Goal: Task Accomplishment & Management: Manage account settings

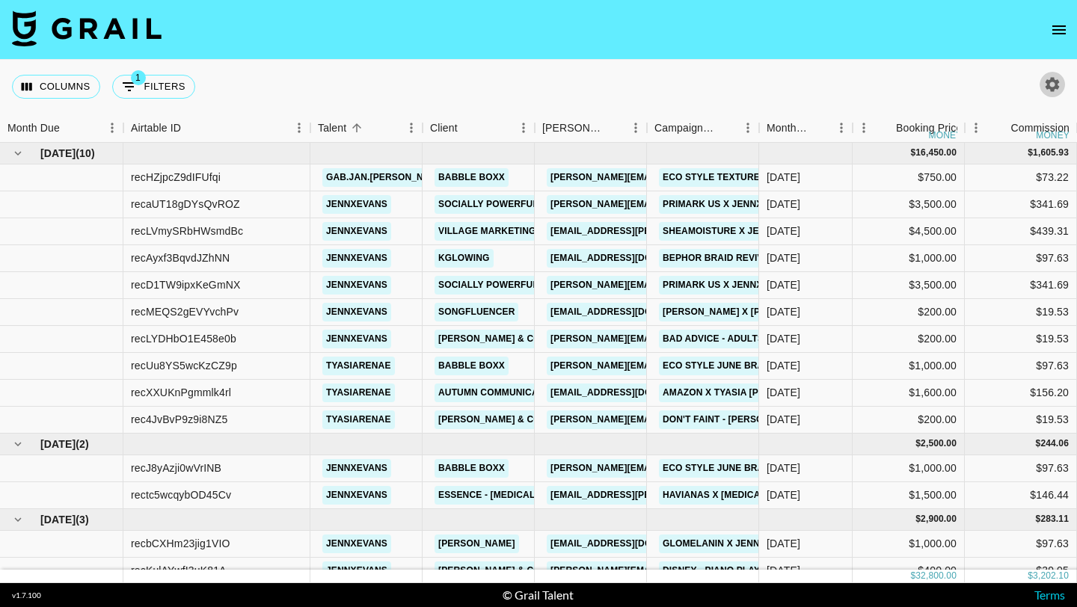
click at [1058, 82] on icon "button" at bounding box center [1053, 84] width 14 height 14
select select "Jun '25"
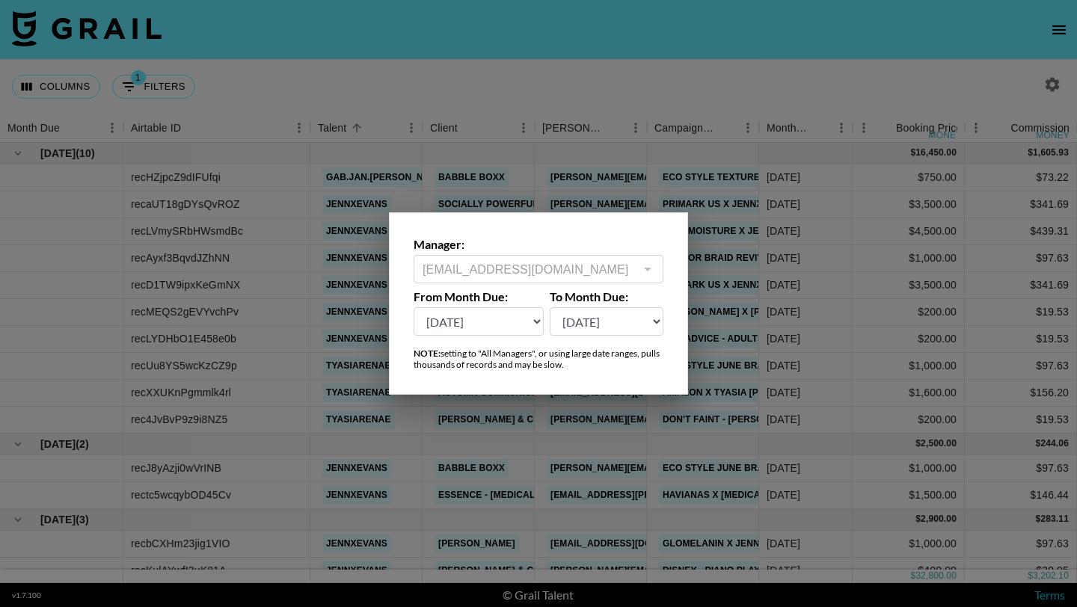
click at [1056, 62] on div at bounding box center [538, 303] width 1077 height 607
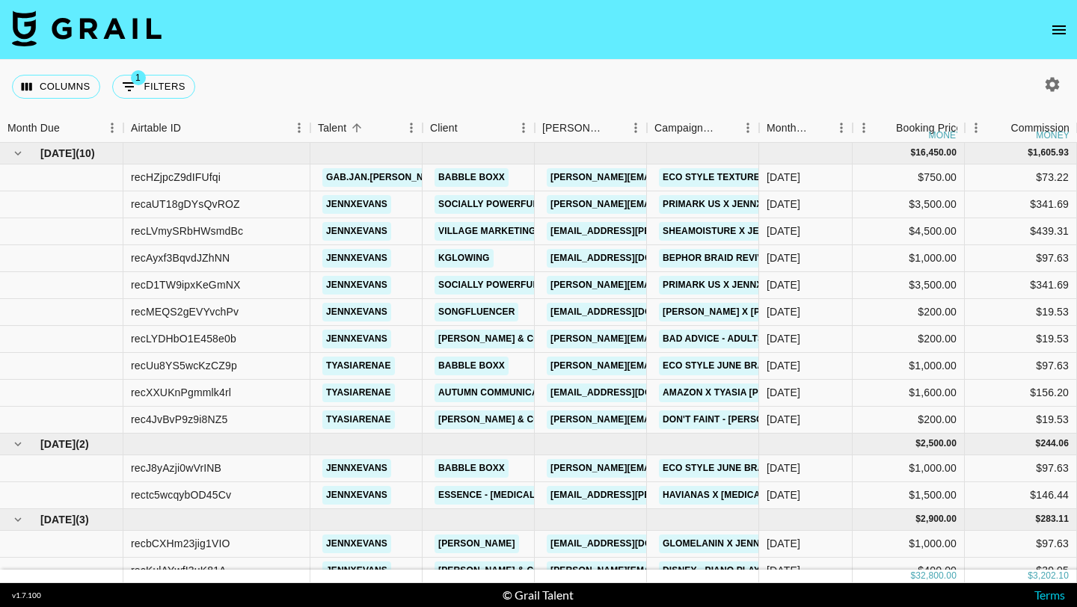
click at [1056, 45] on nav at bounding box center [538, 30] width 1077 height 60
click at [1056, 41] on button "open drawer" at bounding box center [1059, 30] width 30 height 30
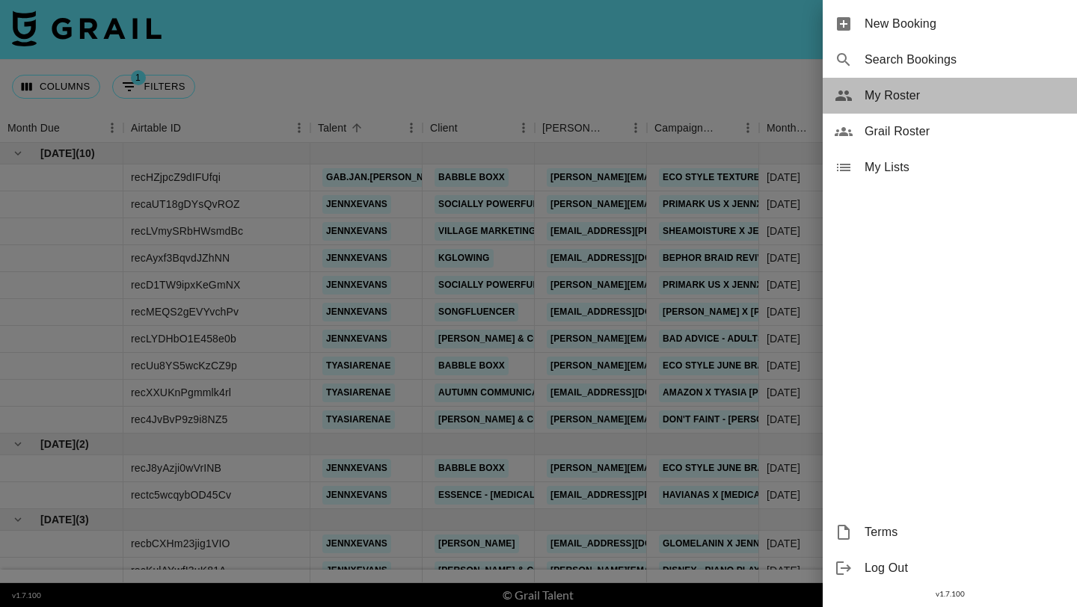
click at [939, 102] on span "My Roster" at bounding box center [965, 96] width 200 height 18
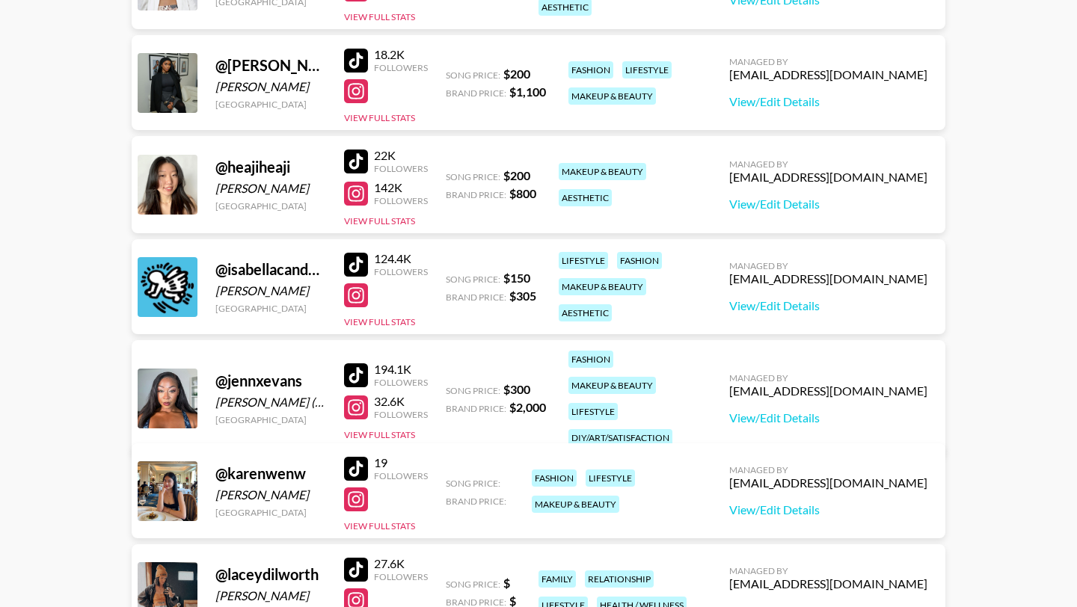
scroll to position [808, 0]
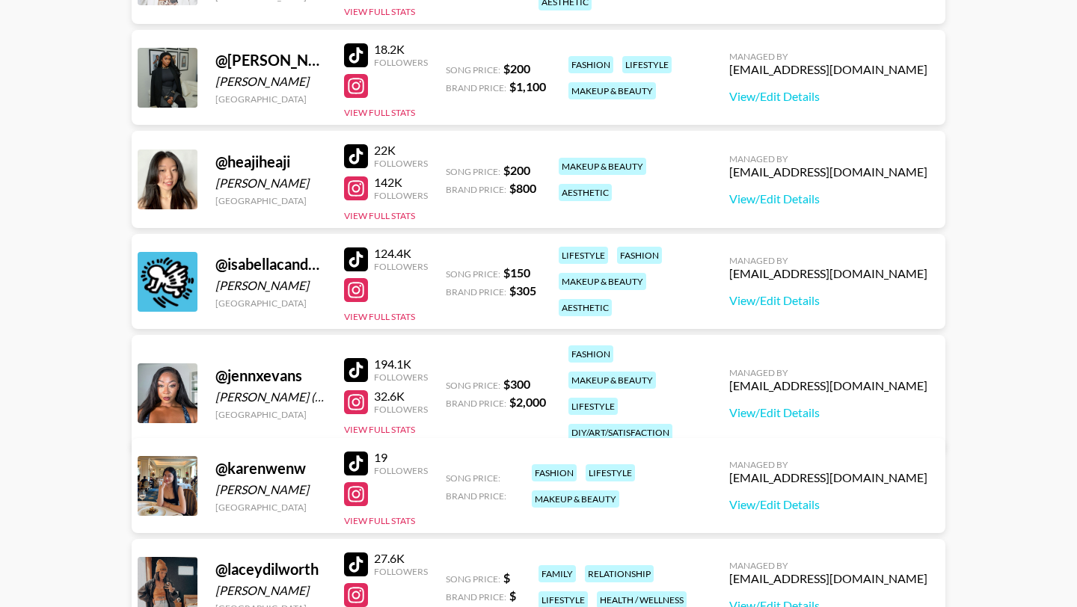
click at [359, 398] on div at bounding box center [356, 402] width 24 height 24
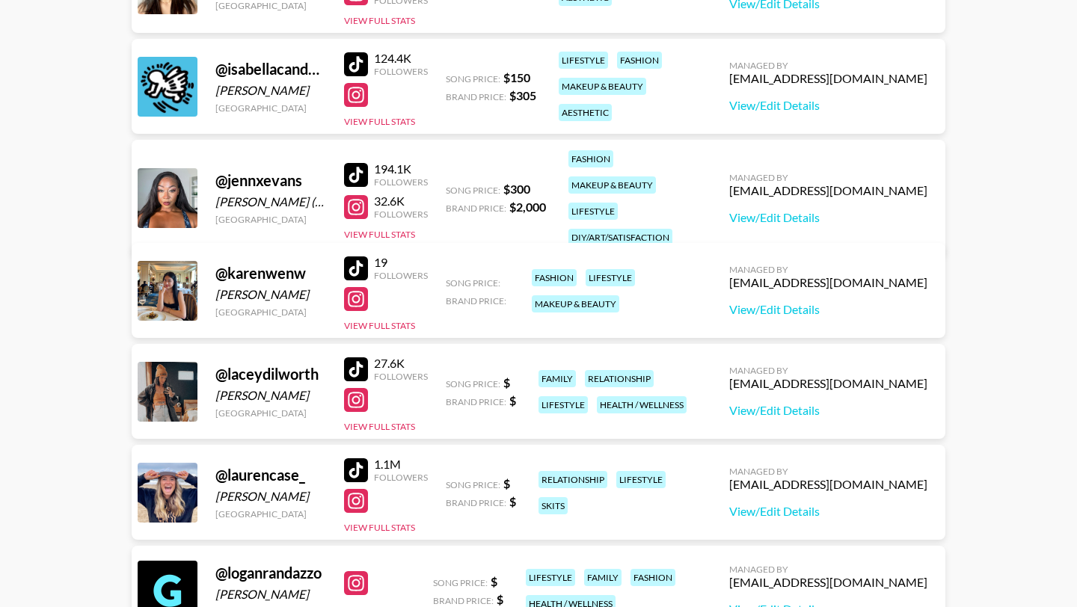
scroll to position [1101, 0]
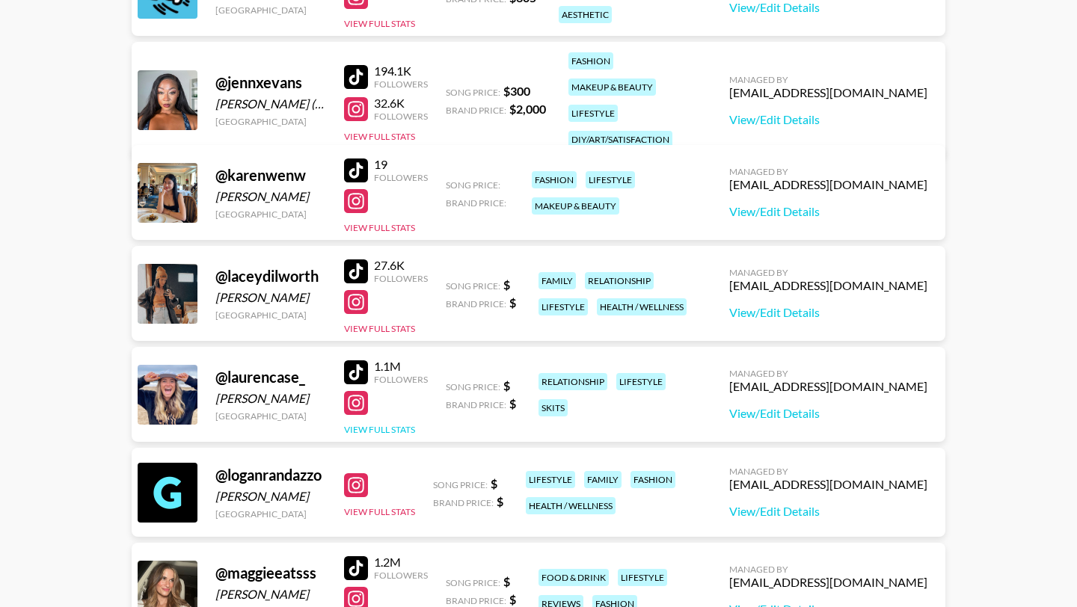
click at [355, 429] on button "View Full Stats" at bounding box center [379, 429] width 71 height 11
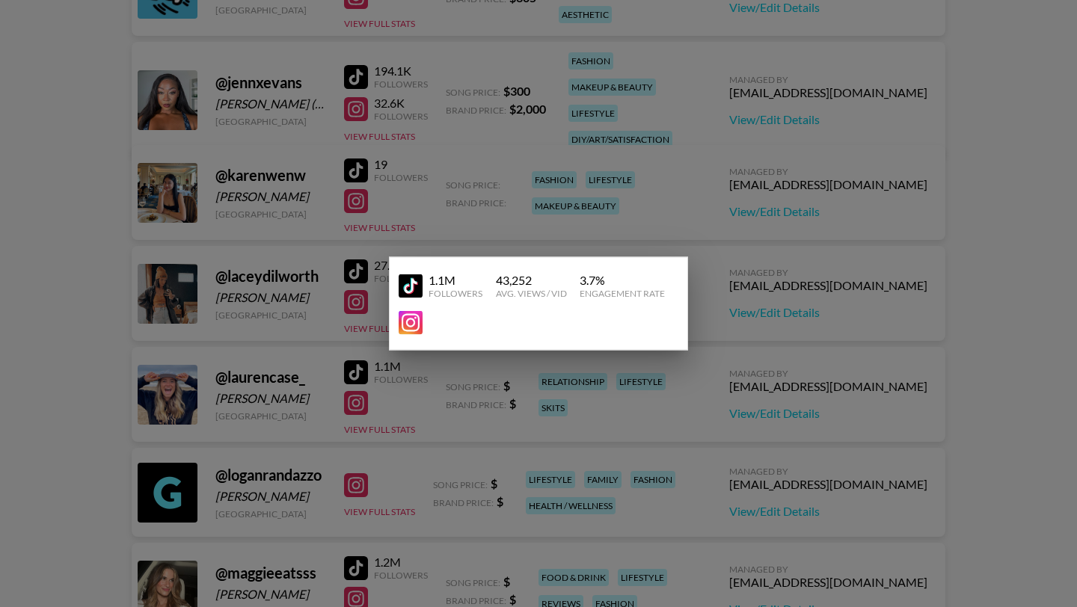
click at [421, 325] on img at bounding box center [411, 323] width 24 height 24
click at [254, 85] on div at bounding box center [538, 303] width 1077 height 607
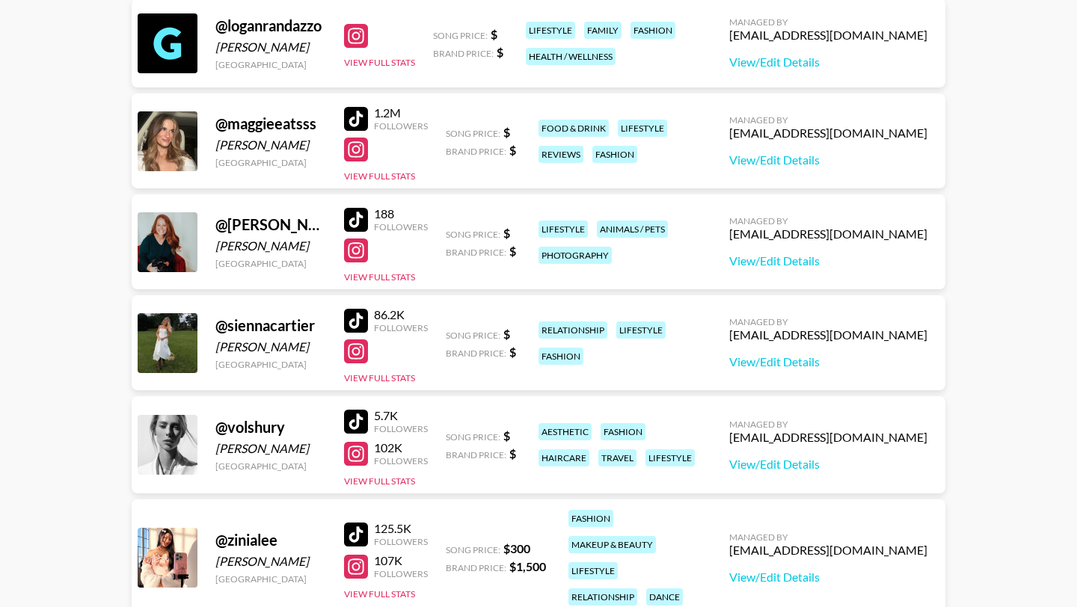
scroll to position [1565, 0]
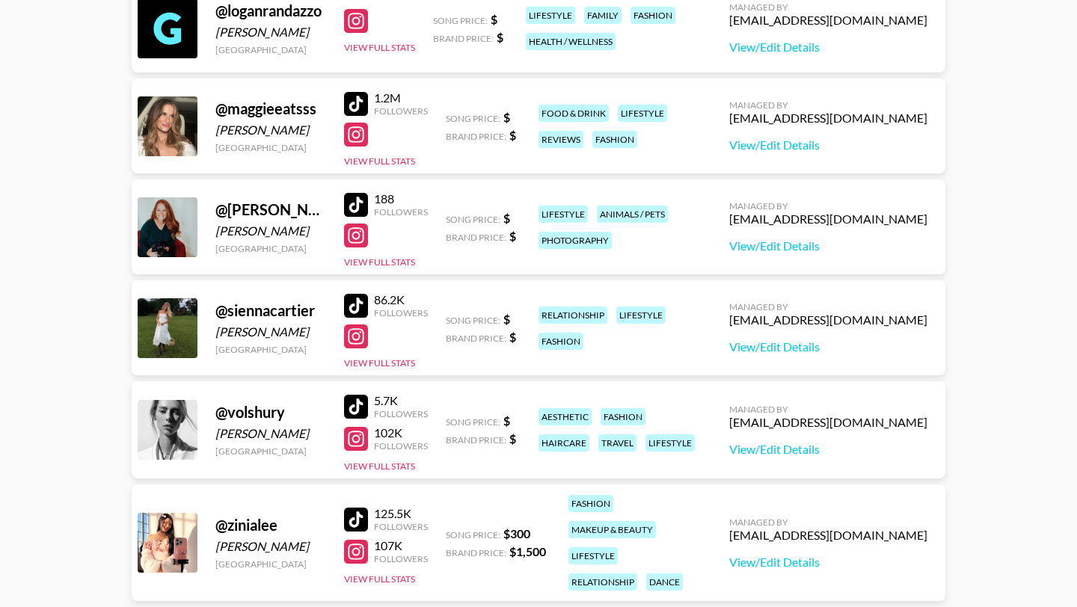
click at [361, 345] on div at bounding box center [356, 337] width 24 height 24
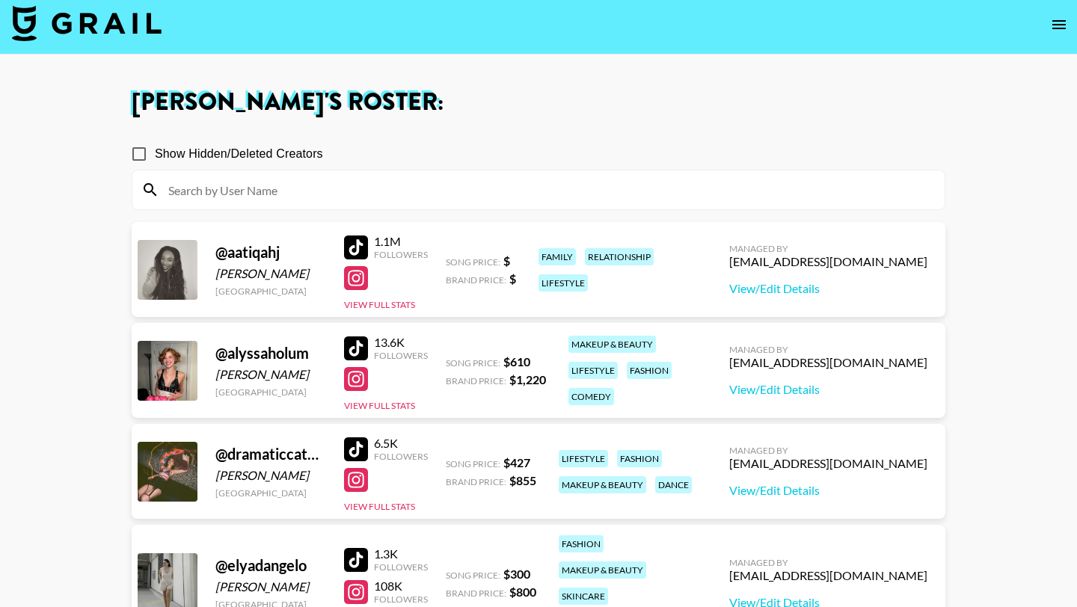
scroll to position [0, 0]
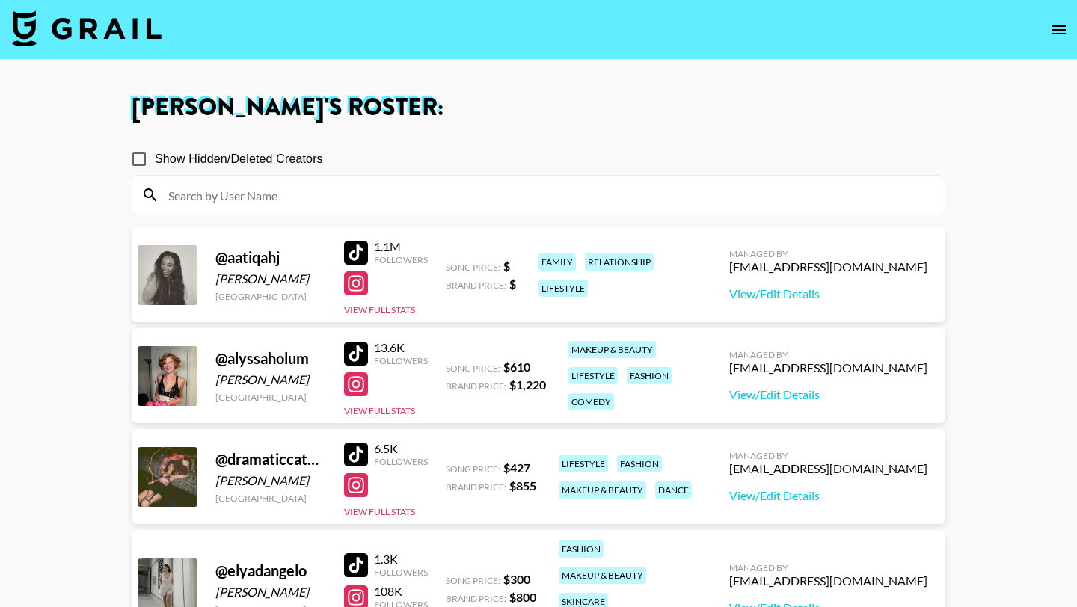
click at [243, 361] on div "@ alyssaholum" at bounding box center [270, 358] width 111 height 19
drag, startPoint x: 218, startPoint y: 359, endPoint x: 297, endPoint y: 359, distance: 78.5
click at [297, 359] on div "@ alyssaholum" at bounding box center [270, 358] width 111 height 19
click at [359, 424] on div "@ alyssaholum Alyssa Holumn United States 13.6K Followers View Full Stats Song …" at bounding box center [539, 378] width 814 height 101
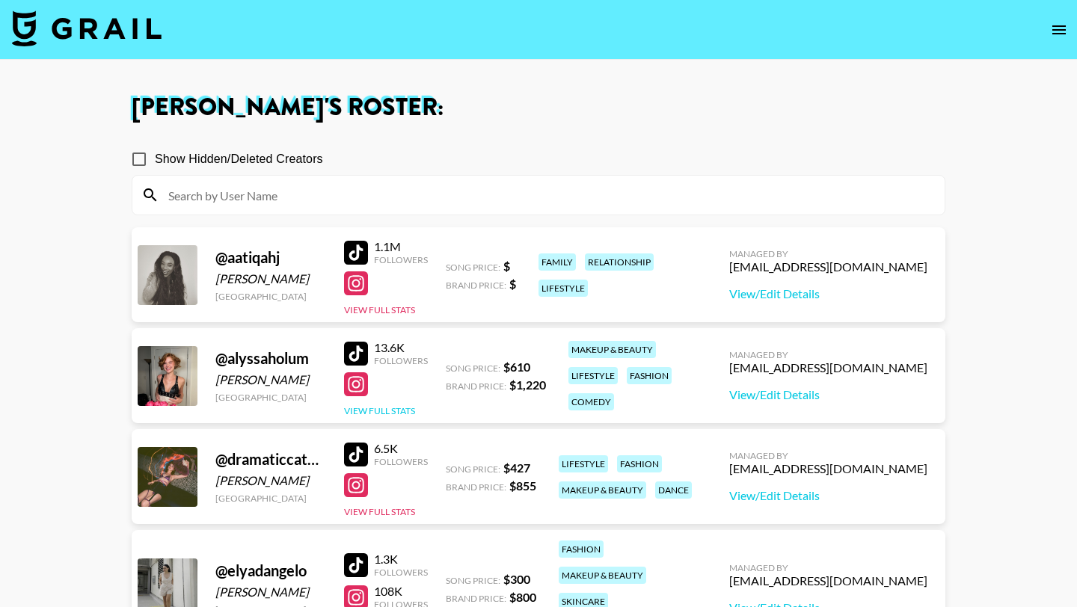
click at [366, 408] on button "View Full Stats" at bounding box center [379, 410] width 71 height 11
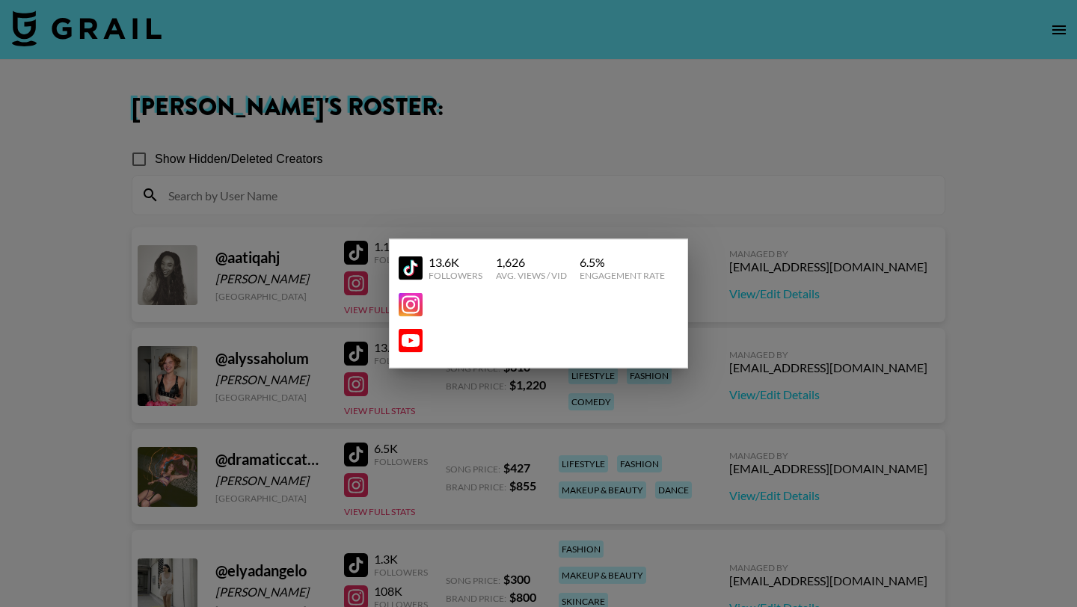
click at [414, 304] on img at bounding box center [411, 305] width 24 height 24
click at [312, 368] on div at bounding box center [538, 303] width 1077 height 607
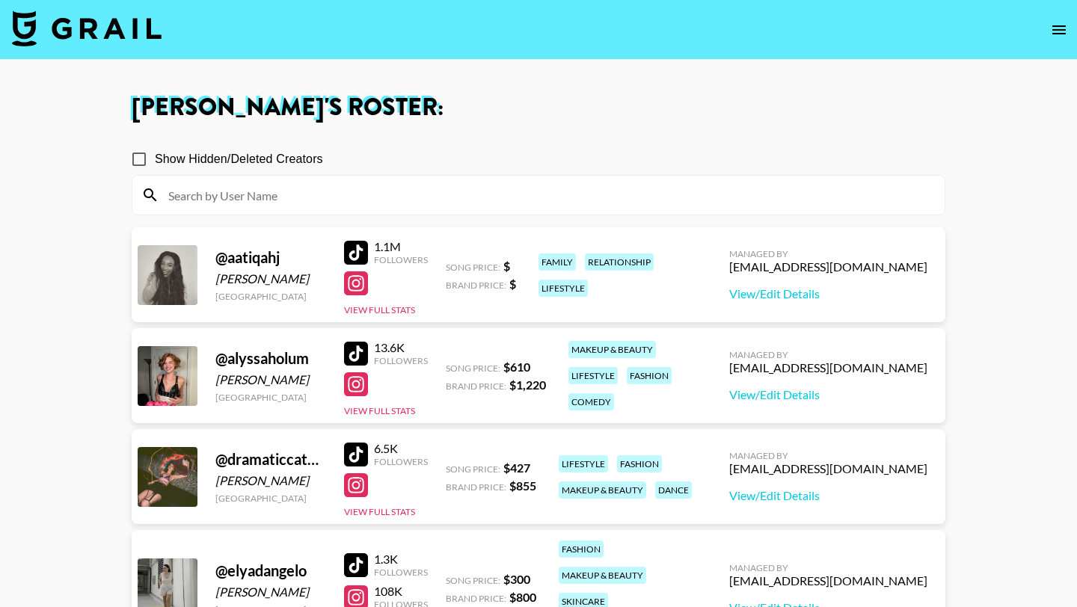
click at [887, 410] on div "Managed By slee@grail-talent.com View/Edit Details" at bounding box center [828, 375] width 222 height 77
click at [887, 402] on div "Managed By slee@grail-talent.com View/Edit Details" at bounding box center [828, 375] width 222 height 77
click at [879, 397] on link "View/Edit Details" at bounding box center [828, 394] width 198 height 15
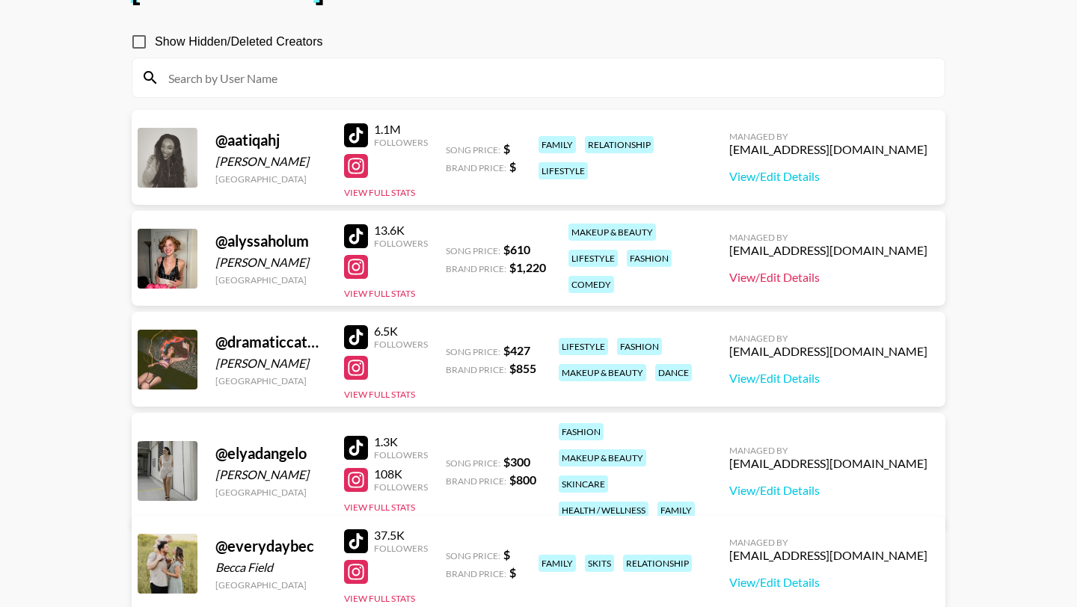
scroll to position [148, 0]
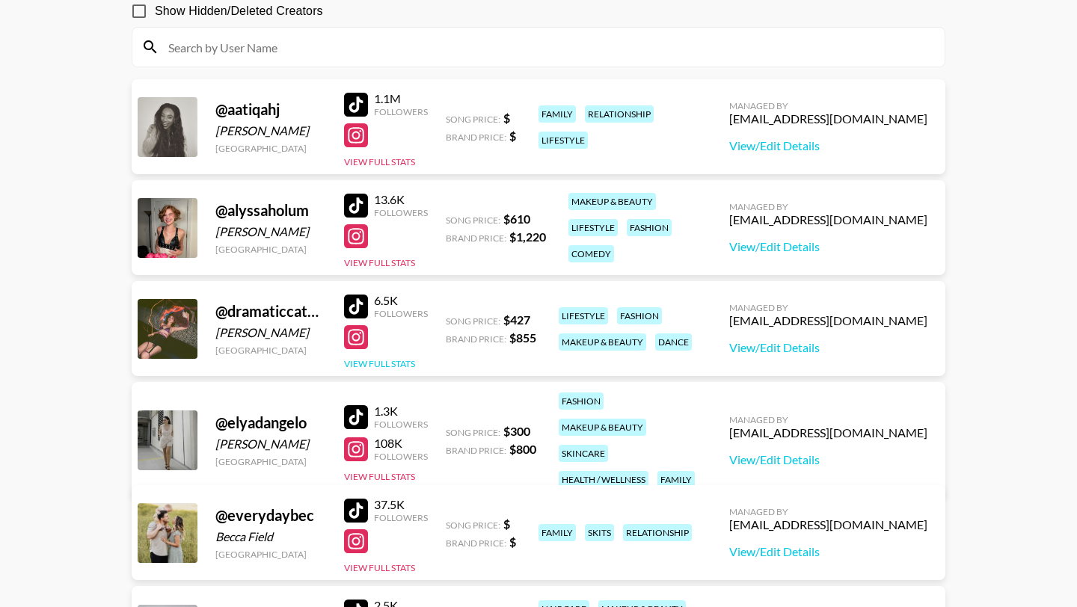
click at [367, 363] on button "View Full Stats" at bounding box center [379, 363] width 71 height 11
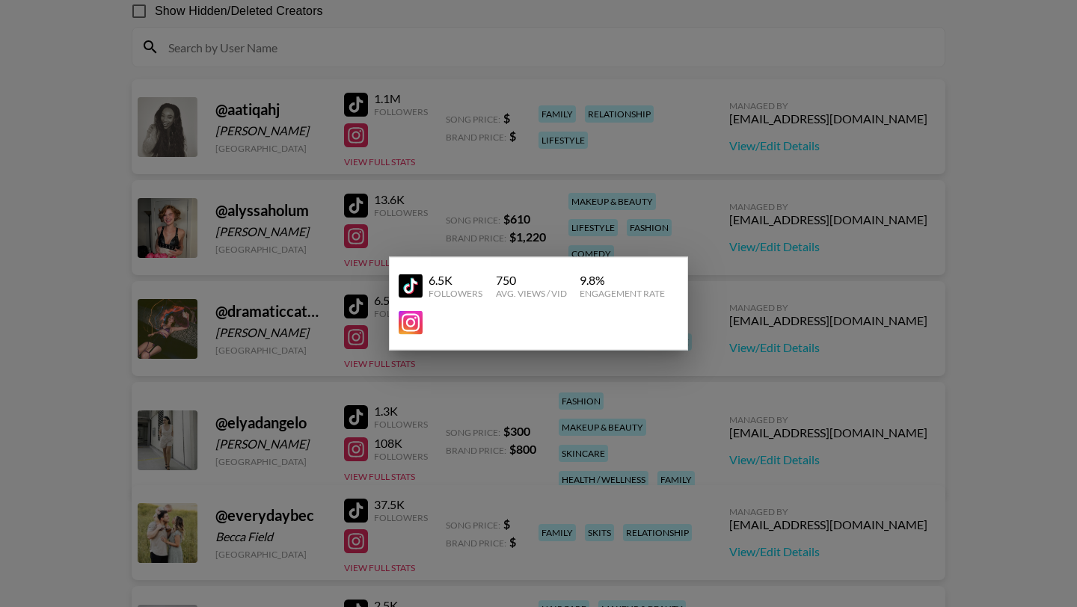
click at [405, 332] on img at bounding box center [411, 323] width 24 height 24
click at [413, 294] on img at bounding box center [411, 286] width 24 height 24
click at [417, 162] on div at bounding box center [538, 303] width 1077 height 607
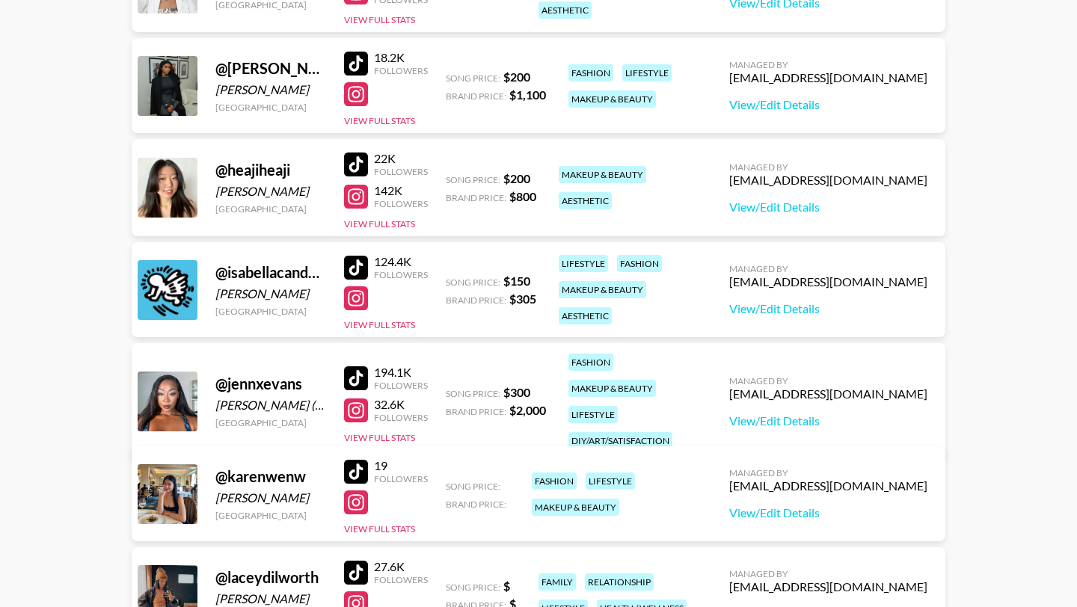
scroll to position [811, 0]
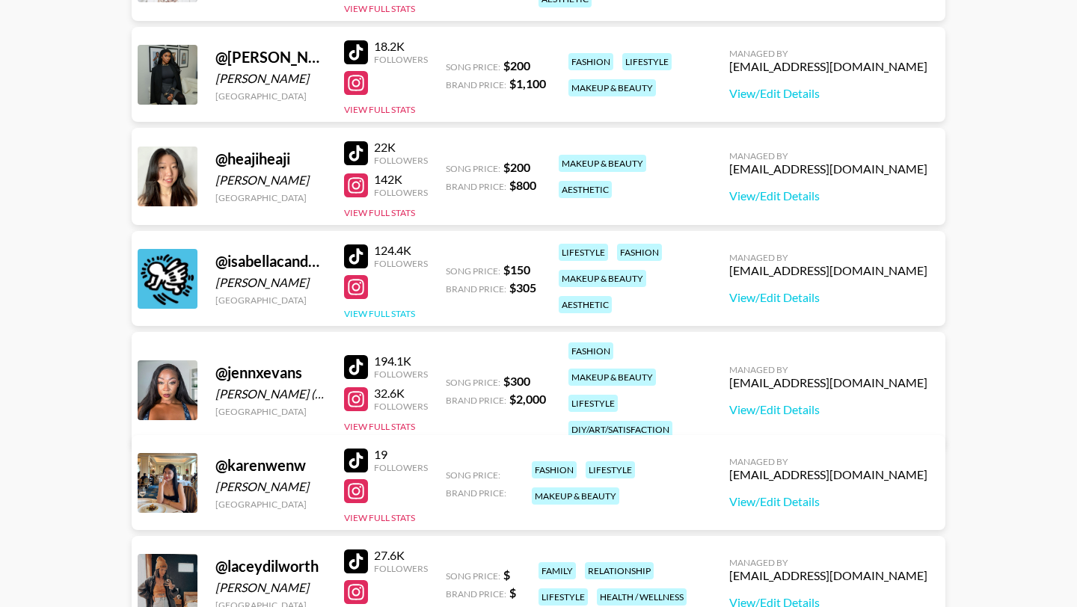
click at [355, 316] on button "View Full Stats" at bounding box center [379, 313] width 71 height 11
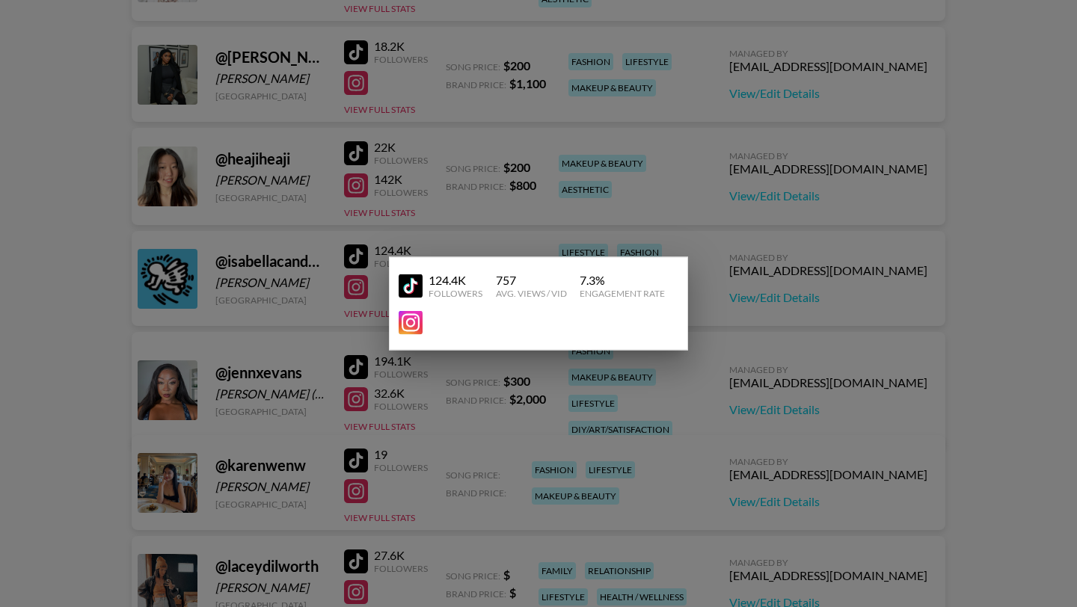
click at [404, 320] on img at bounding box center [411, 323] width 24 height 24
click at [420, 282] on img at bounding box center [411, 286] width 24 height 24
click at [445, 176] on div at bounding box center [538, 303] width 1077 height 607
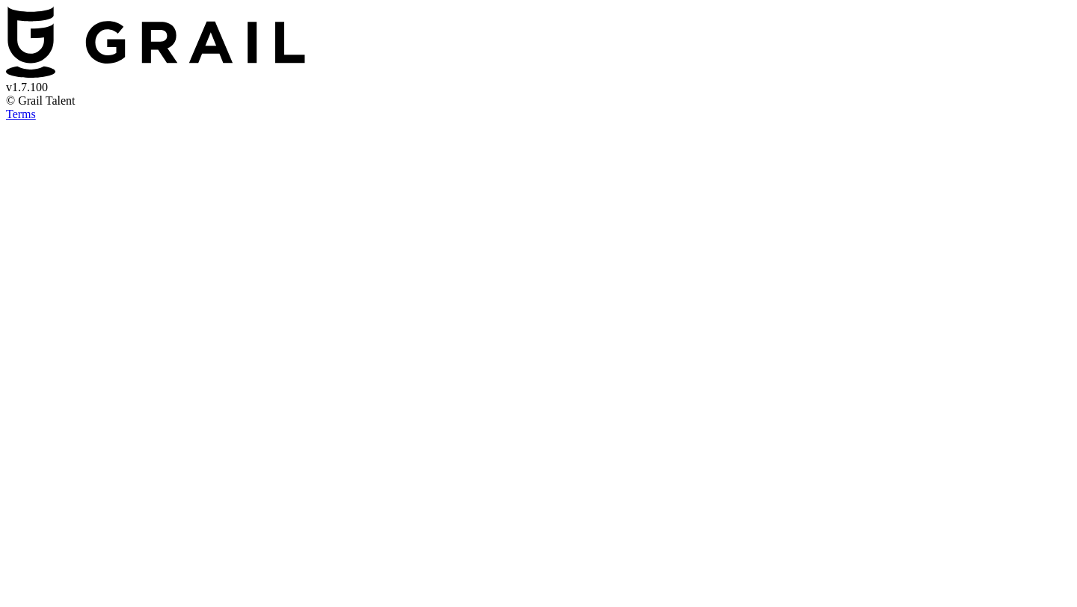
select select "USD"
